Goal: Transaction & Acquisition: Purchase product/service

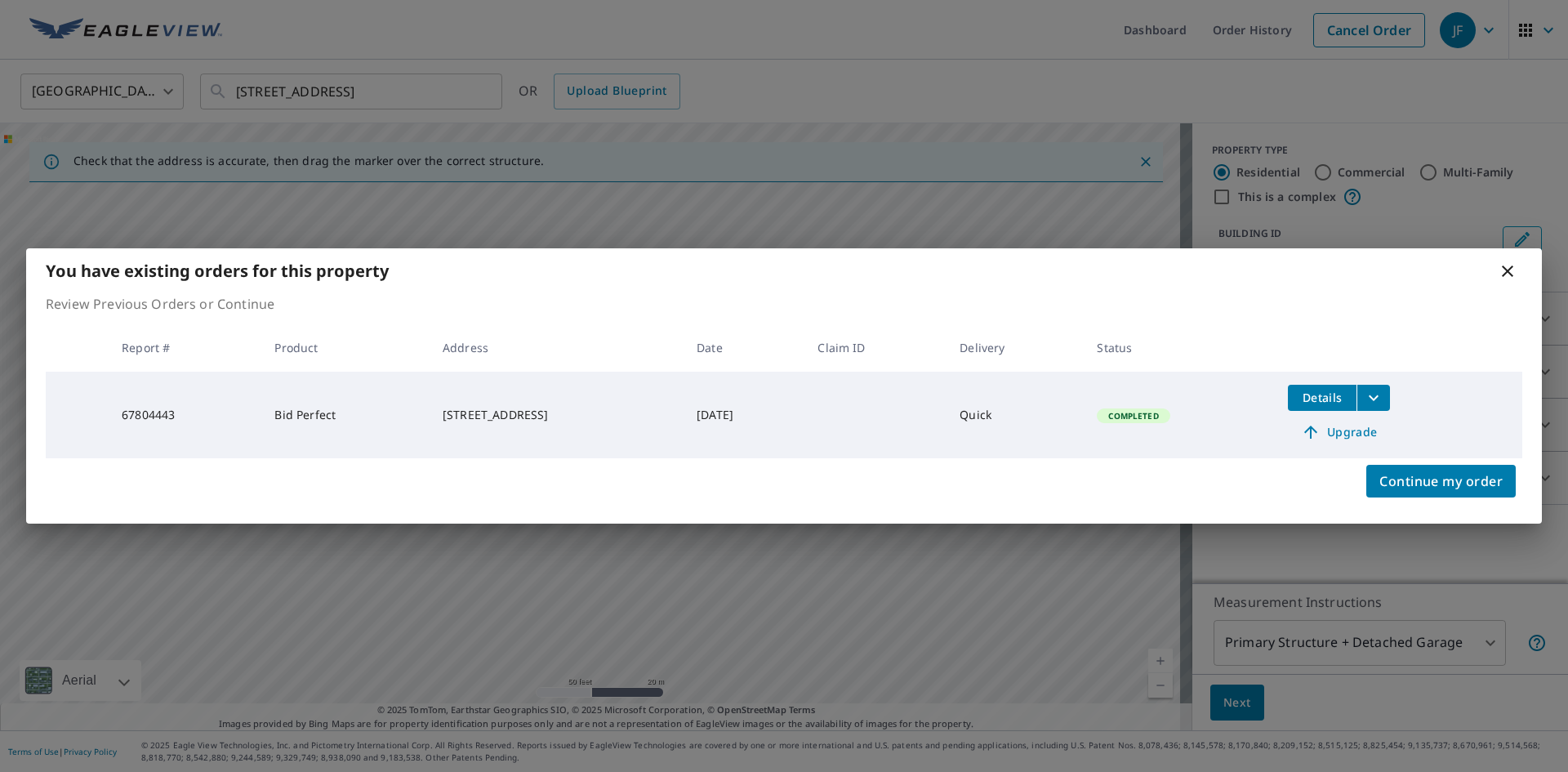
click at [1510, 269] on icon at bounding box center [1507, 271] width 11 height 11
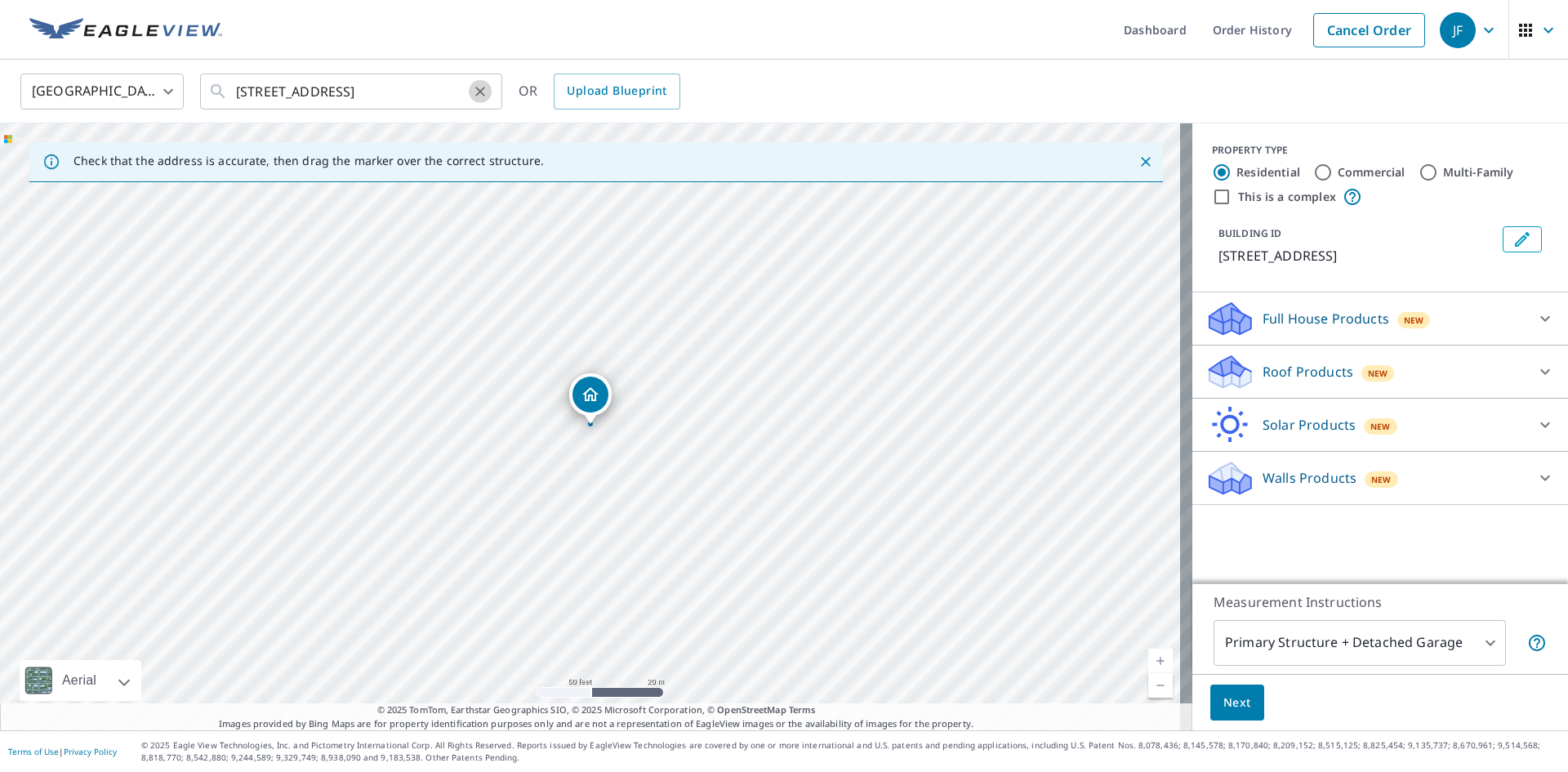
click at [480, 88] on icon "Clear" at bounding box center [481, 92] width 17 height 17
paste input "[STREET_ADDRESS]"
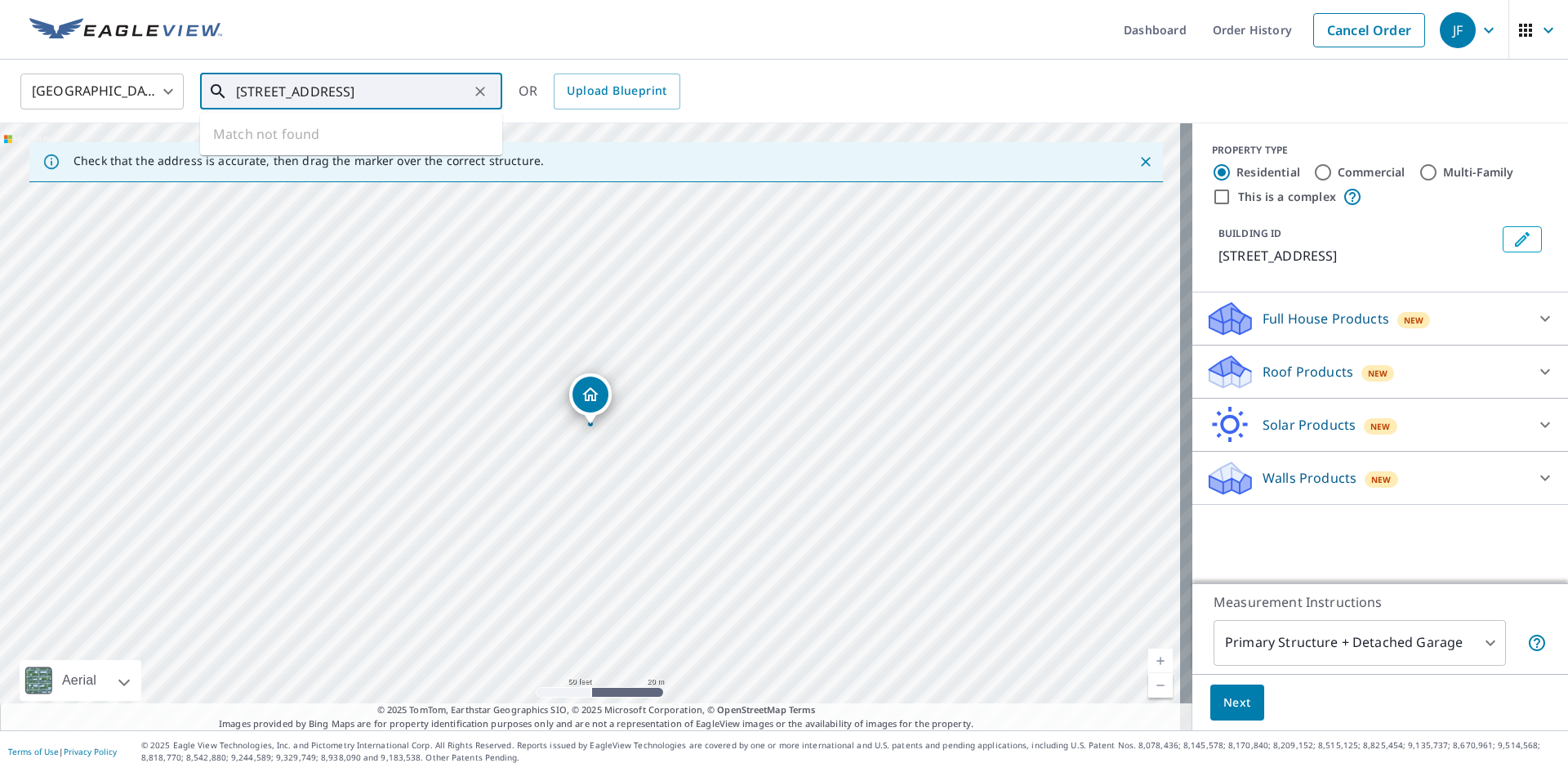
type input "[STREET_ADDRESS]"
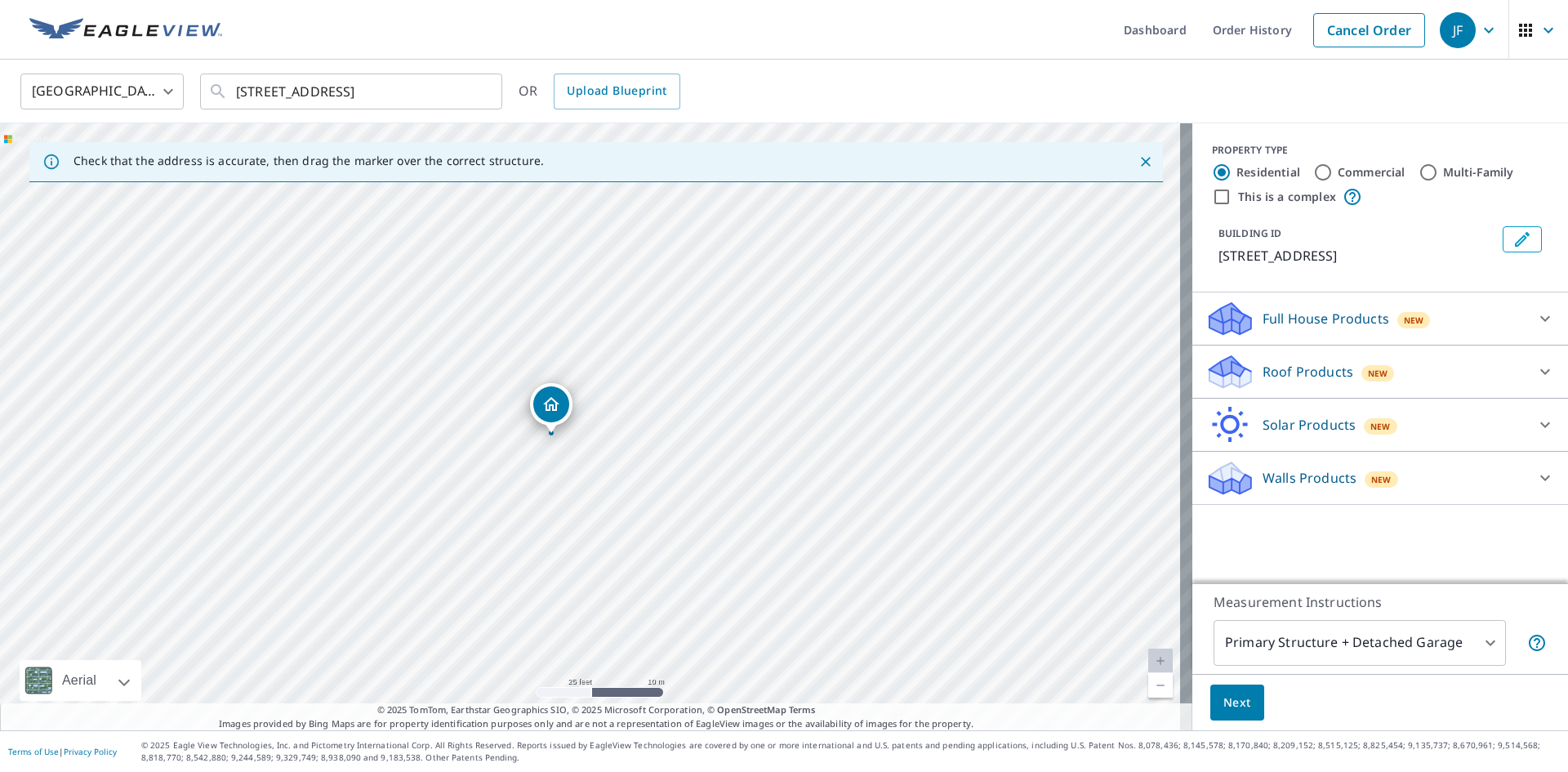
drag, startPoint x: 593, startPoint y: 390, endPoint x: 554, endPoint y: 399, distance: 40.0
click at [1289, 368] on p "Roof Products" at bounding box center [1308, 371] width 91 height 19
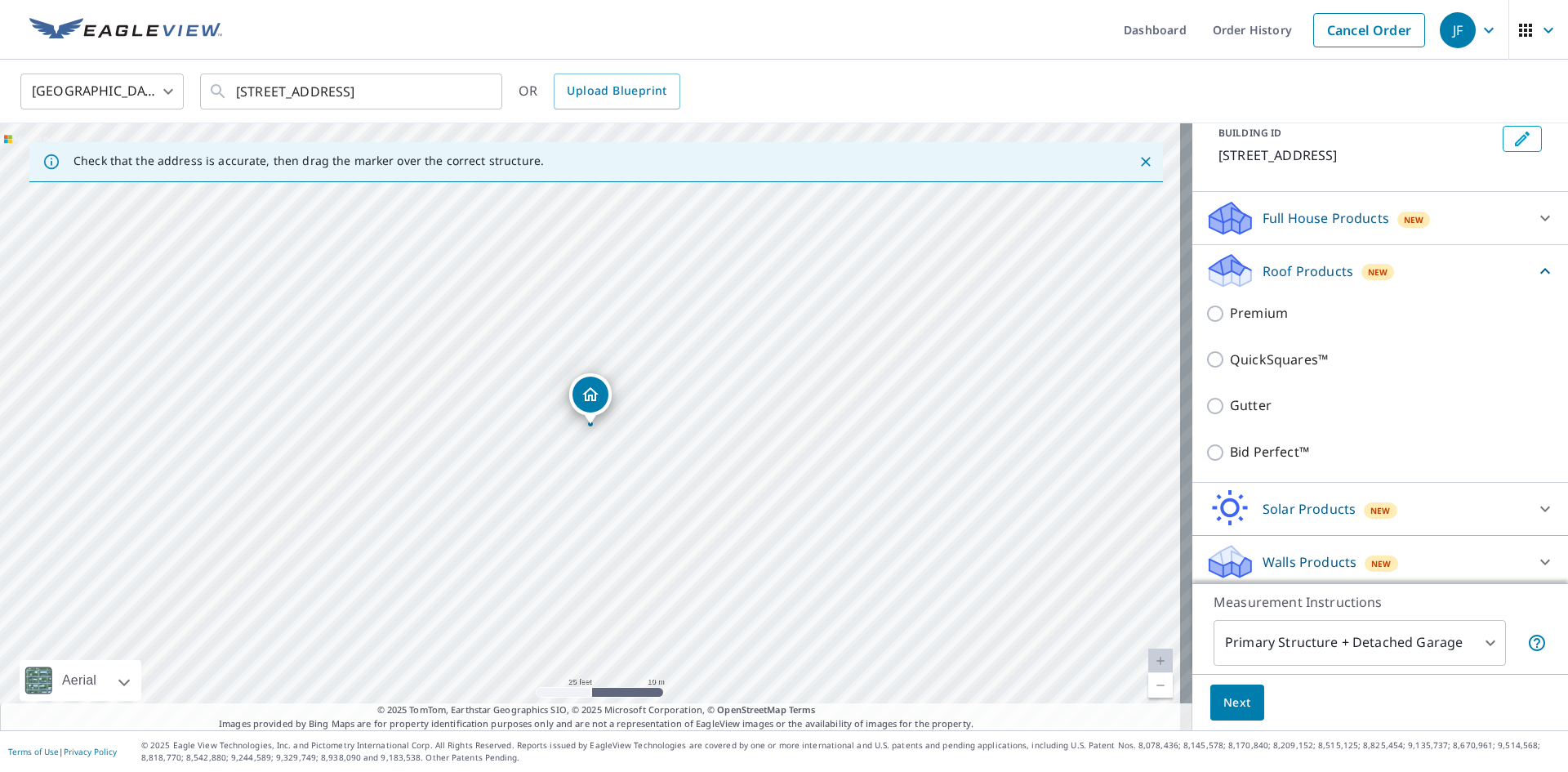
scroll to position [106, 0]
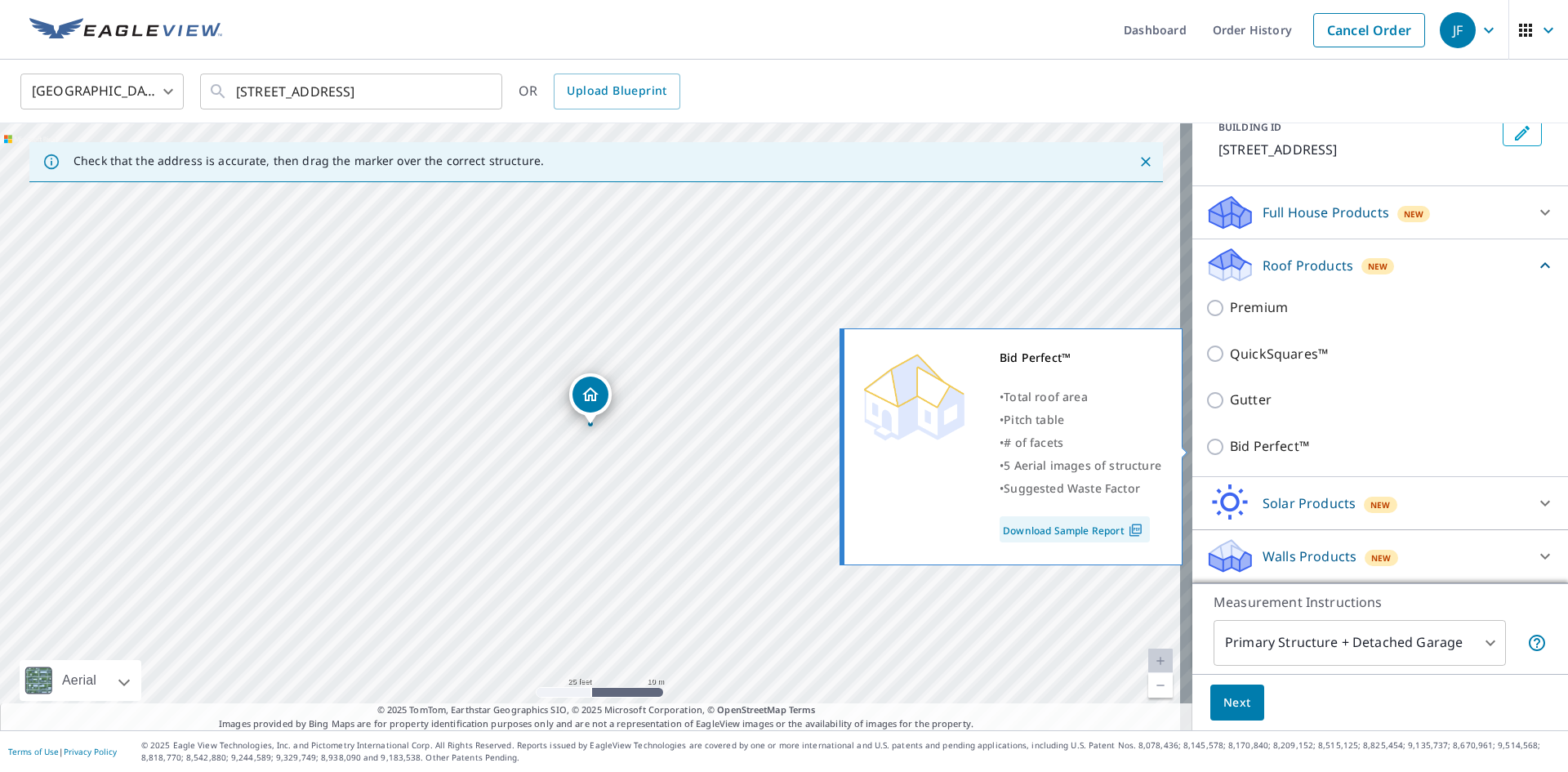
click at [1250, 447] on p "Bid Perfect™" at bounding box center [1269, 447] width 80 height 20
click at [1230, 447] on input "Bid Perfect™" at bounding box center [1218, 447] width 24 height 19
checkbox input "true"
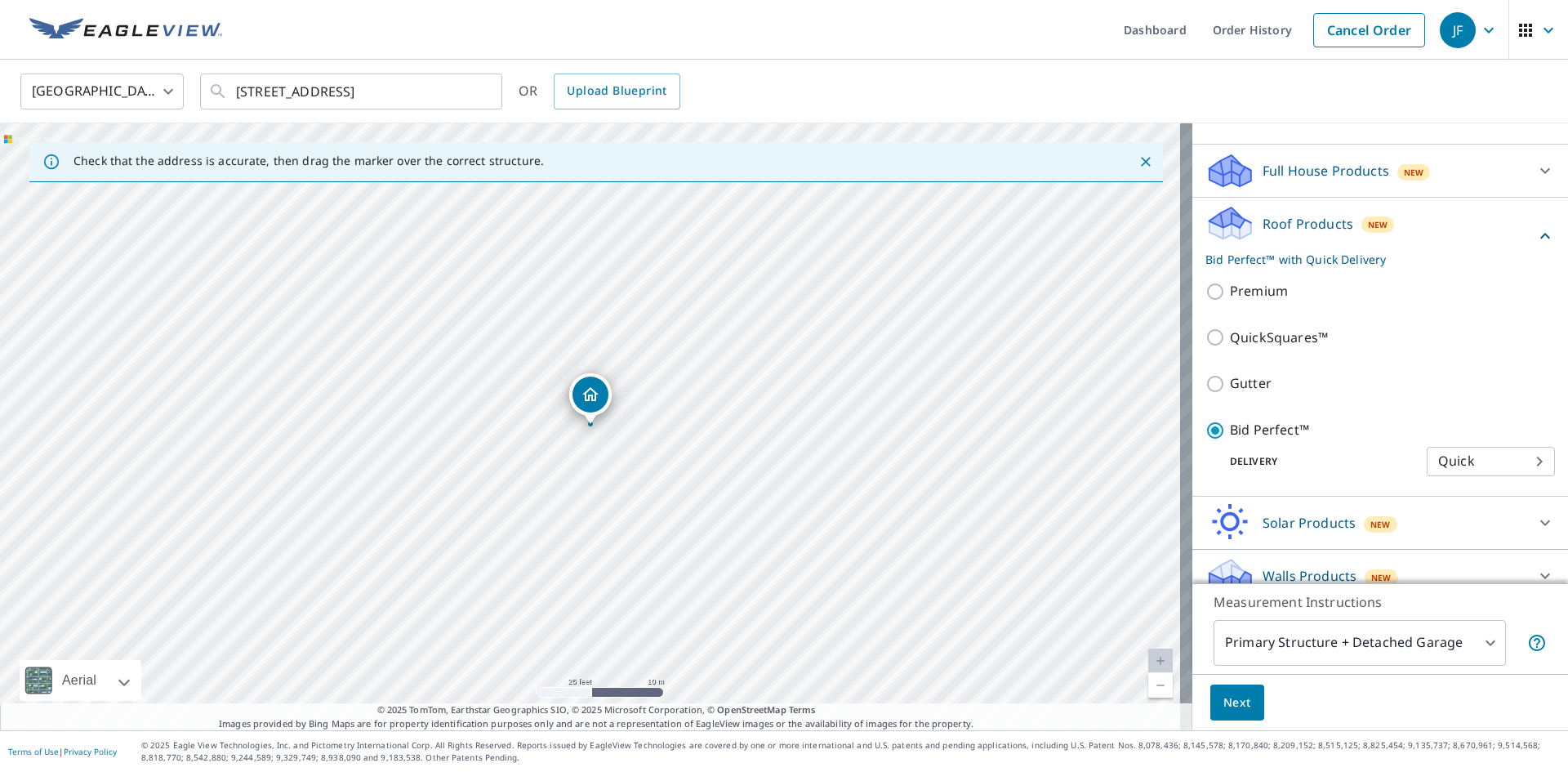
scroll to position [167, 0]
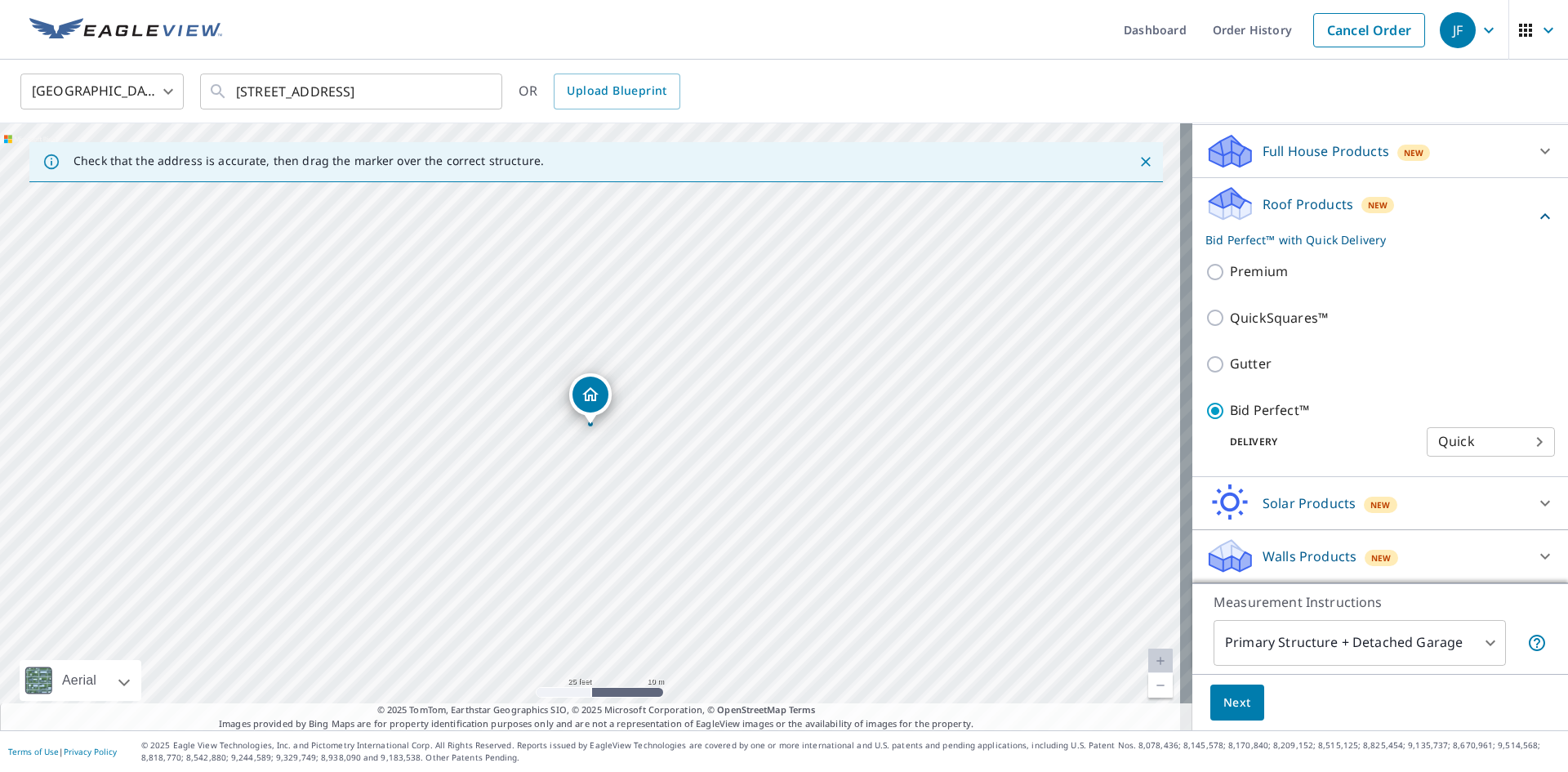
click at [1302, 644] on body "JF JF Dashboard Order History Cancel Order JF [GEOGRAPHIC_DATA] [GEOGRAPHIC_DAT…" at bounding box center [784, 386] width 1568 height 772
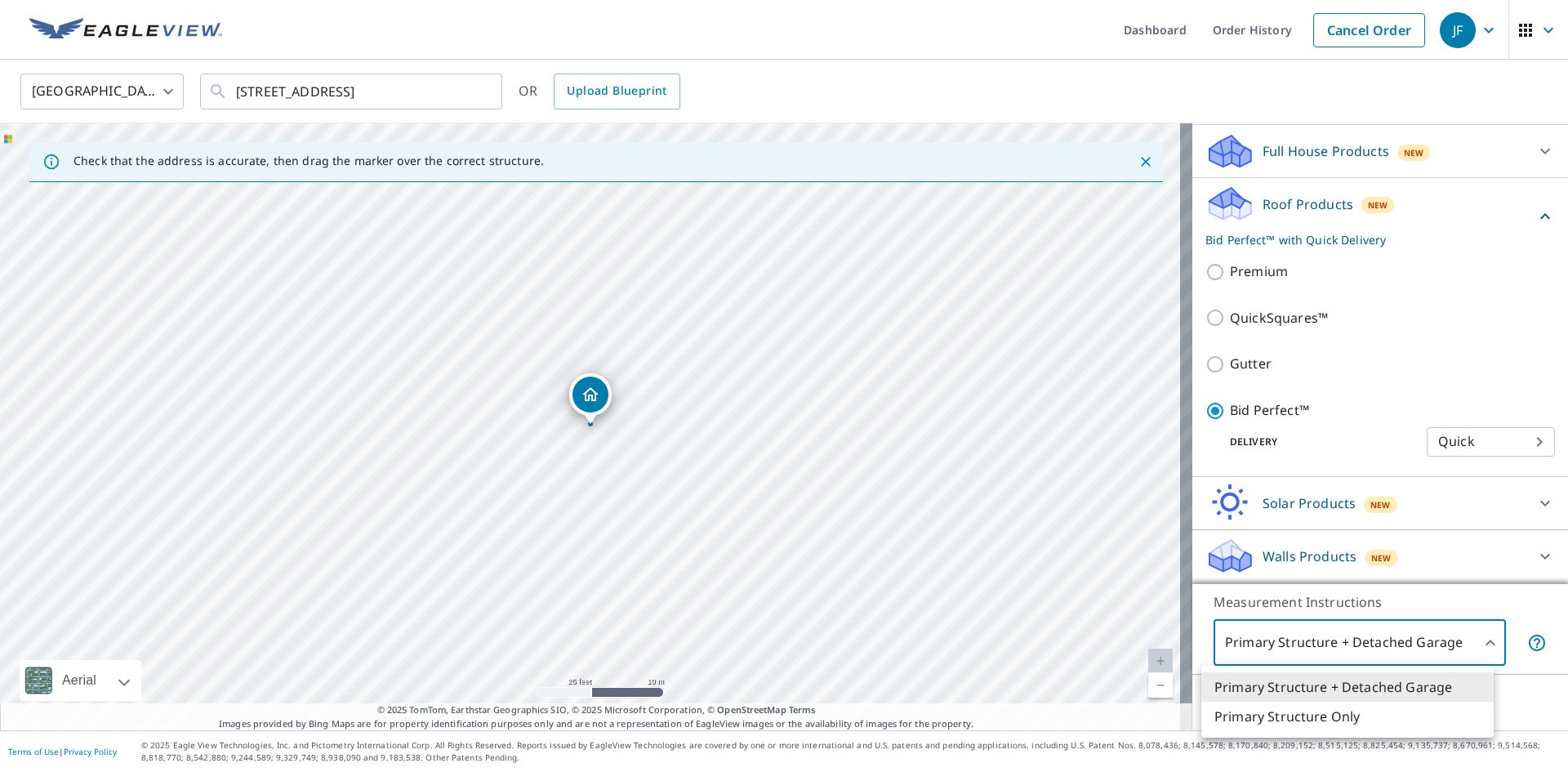
click at [1305, 710] on li "Primary Structure Only" at bounding box center [1347, 717] width 292 height 30
type input "2"
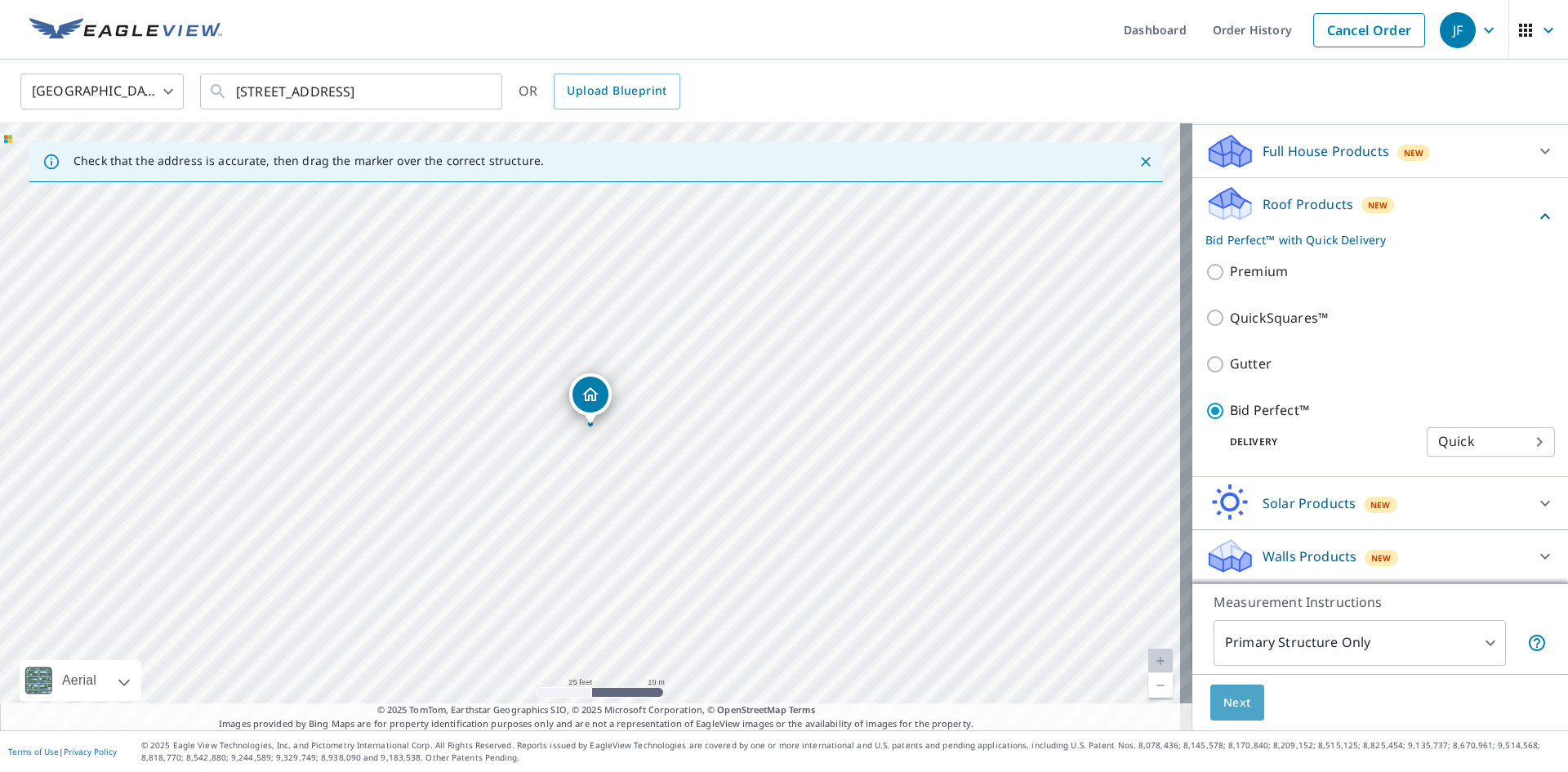
click at [1223, 699] on span "Next" at bounding box center [1237, 703] width 28 height 20
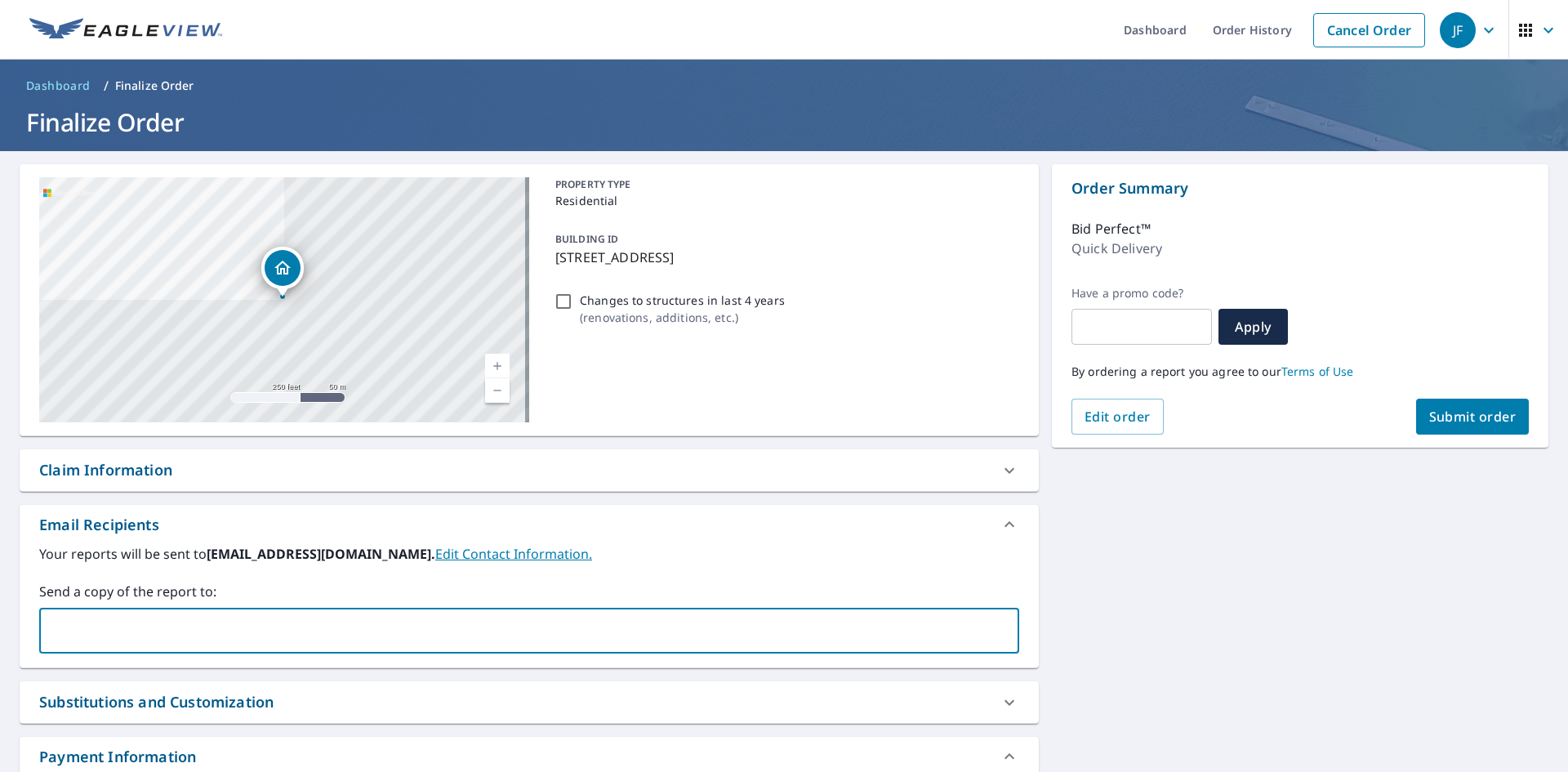
paste input "[EMAIL_ADDRESS][DOMAIN_NAME]"
type input "[EMAIL_ADDRESS][DOMAIN_NAME]"
click at [1445, 410] on span "Submit order" at bounding box center [1473, 416] width 88 height 18
